Goal: Information Seeking & Learning: Learn about a topic

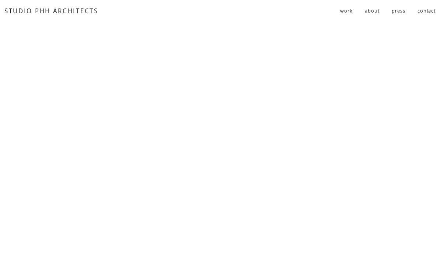
scroll to position [2357, 0]
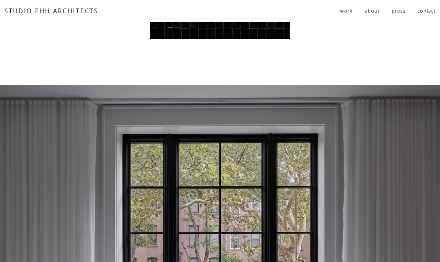
click at [0, 0] on span "residential" at bounding box center [0, 0] width 0 height 0
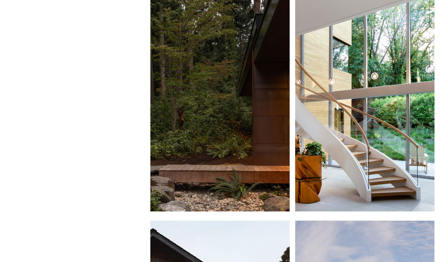
scroll to position [27, 0]
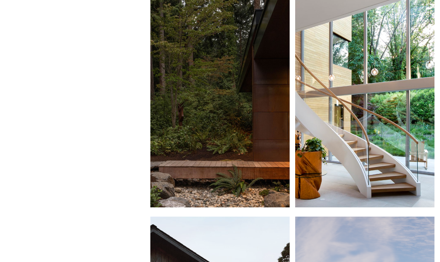
click at [230, 123] on div at bounding box center [219, 101] width 139 height 213
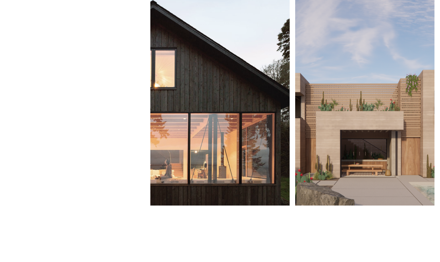
scroll to position [256, 0]
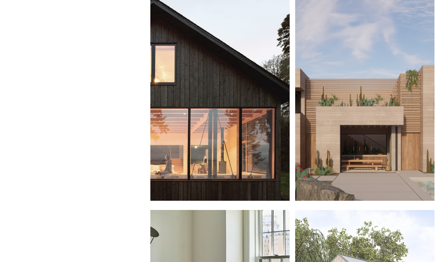
click at [269, 171] on div at bounding box center [219, 94] width 139 height 213
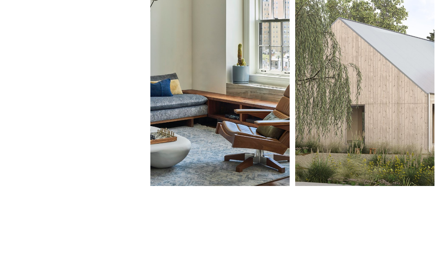
scroll to position [518, 0]
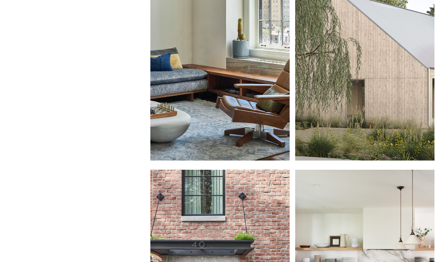
click at [385, 127] on div at bounding box center [364, 54] width 139 height 213
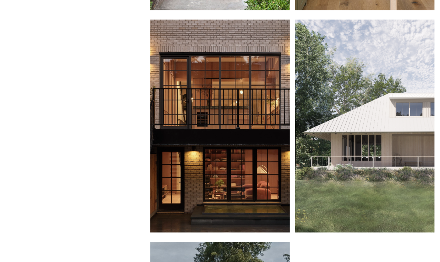
scroll to position [889, 0]
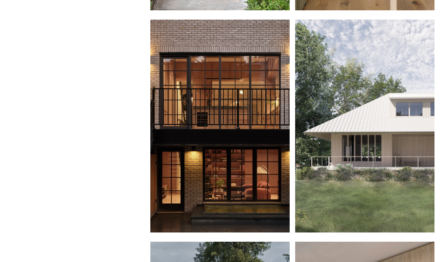
click at [278, 212] on div at bounding box center [219, 126] width 139 height 213
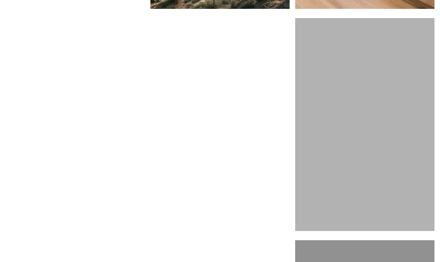
scroll to position [1334, 0]
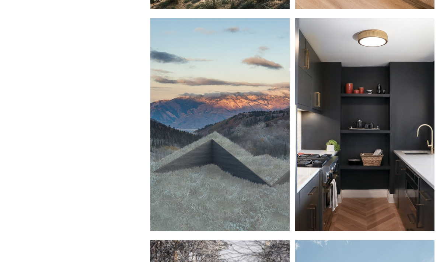
click at [377, 195] on div at bounding box center [364, 124] width 139 height 213
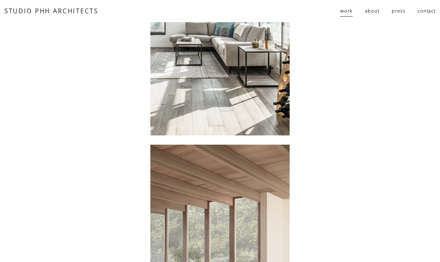
scroll to position [2104, 0]
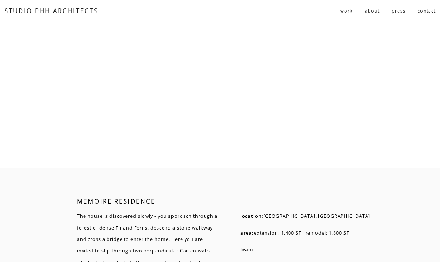
scroll to position [3760, 0]
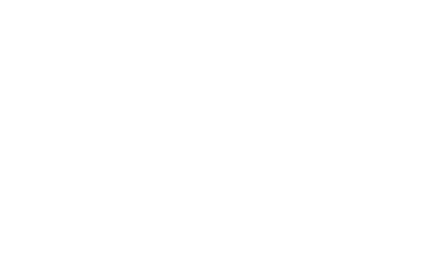
scroll to position [410, 0]
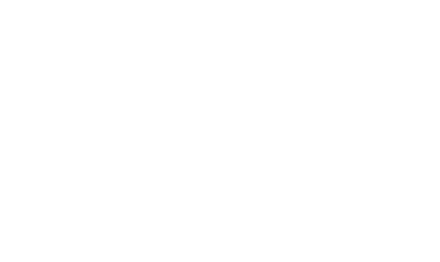
scroll to position [1306, 0]
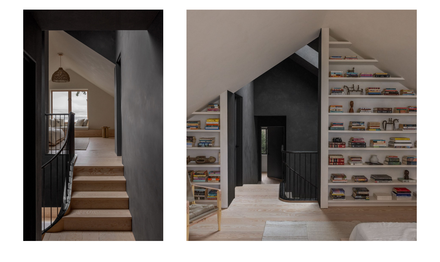
click at [125, 194] on div at bounding box center [93, 125] width 140 height 231
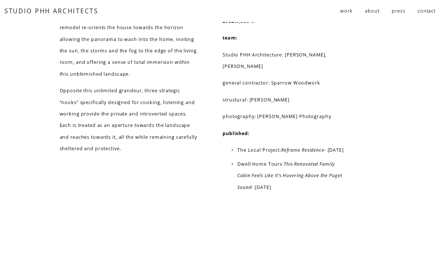
scroll to position [3686, 0]
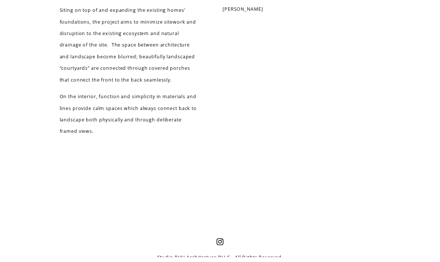
scroll to position [1629, 0]
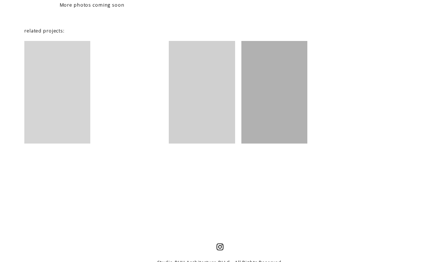
scroll to position [924, 0]
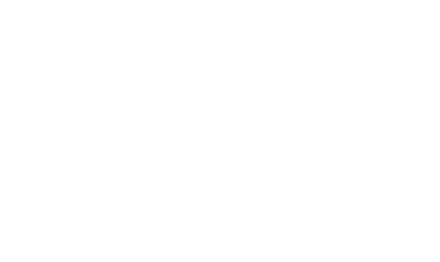
scroll to position [713, 0]
